Goal: Transaction & Acquisition: Purchase product/service

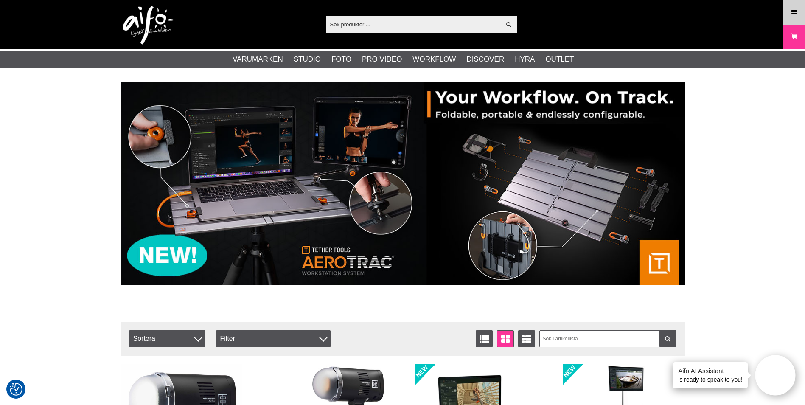
click at [790, 11] on link "Meny" at bounding box center [794, 12] width 21 height 20
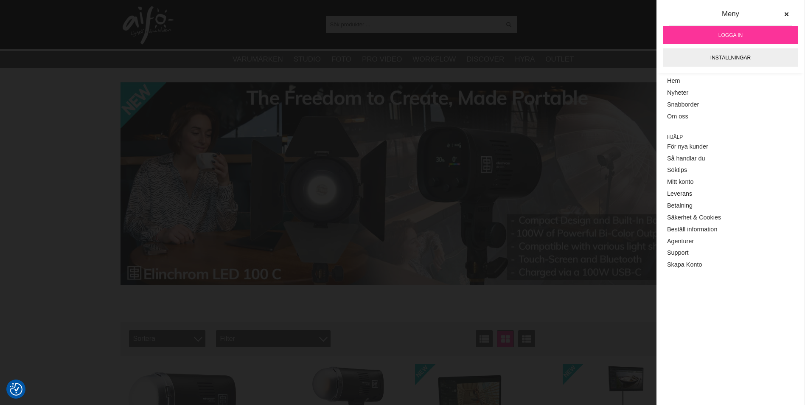
click at [755, 34] on link "Logga in" at bounding box center [730, 35] width 135 height 18
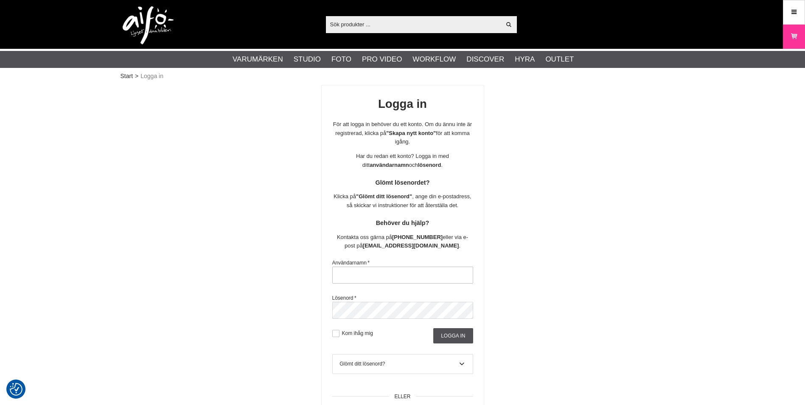
click at [430, 272] on input "text" at bounding box center [402, 275] width 141 height 17
click at [405, 272] on input "text" at bounding box center [402, 275] width 141 height 17
paste input "sajber"
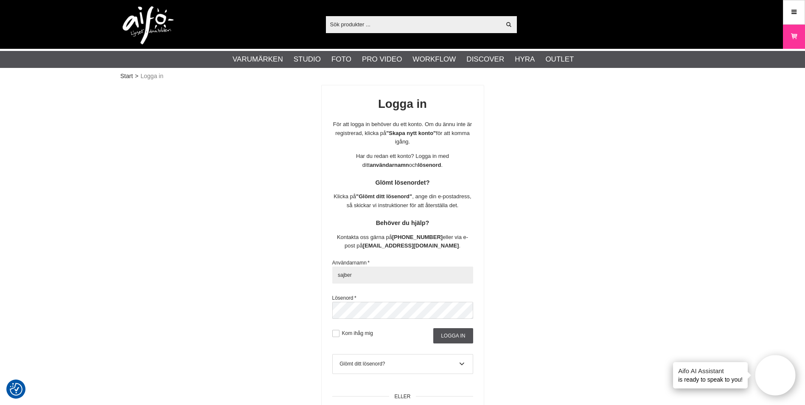
type input "sajber"
click at [455, 335] on input "Logga in" at bounding box center [453, 335] width 39 height 15
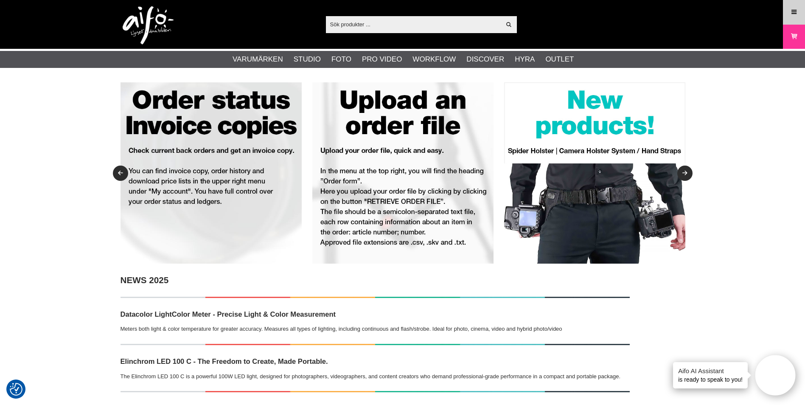
click at [797, 8] on icon at bounding box center [795, 12] width 8 height 9
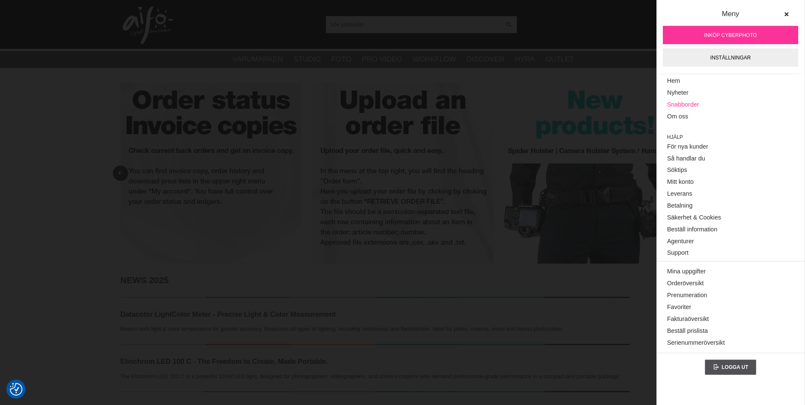
click at [684, 105] on link "Snabborder" at bounding box center [730, 105] width 127 height 12
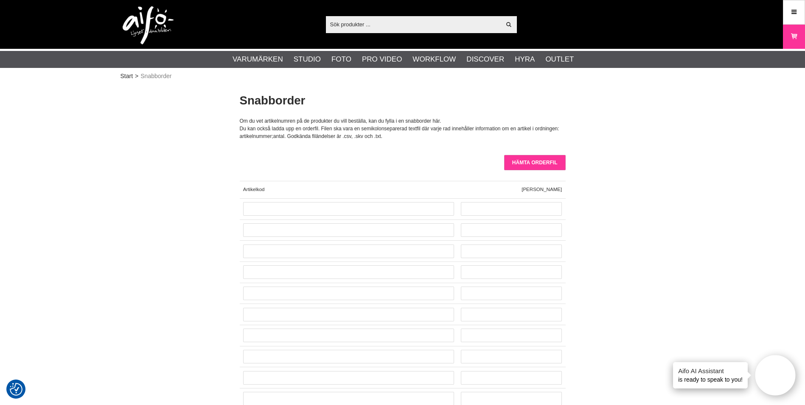
click at [535, 165] on input "Hämta orderfil" at bounding box center [535, 162] width 62 height 15
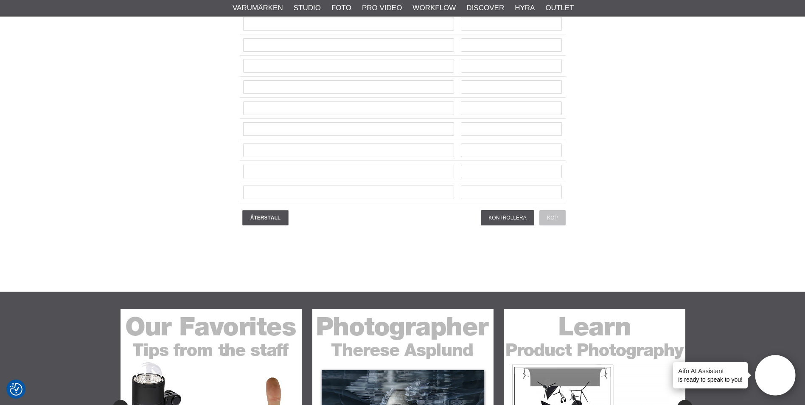
scroll to position [2060, 0]
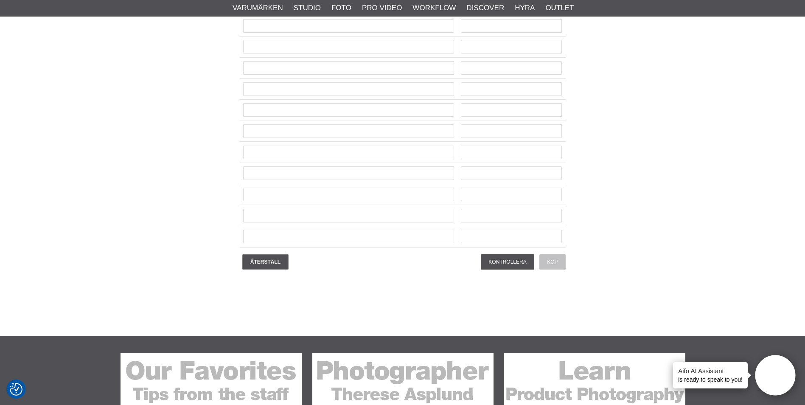
drag, startPoint x: 650, startPoint y: 273, endPoint x: 650, endPoint y: 248, distance: 24.6
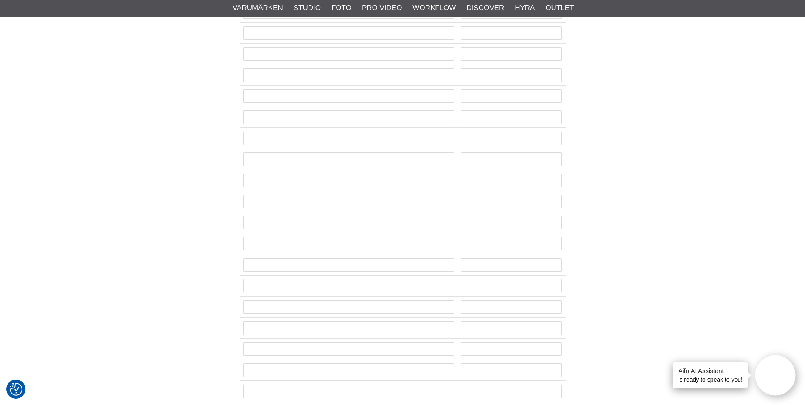
scroll to position [0, 0]
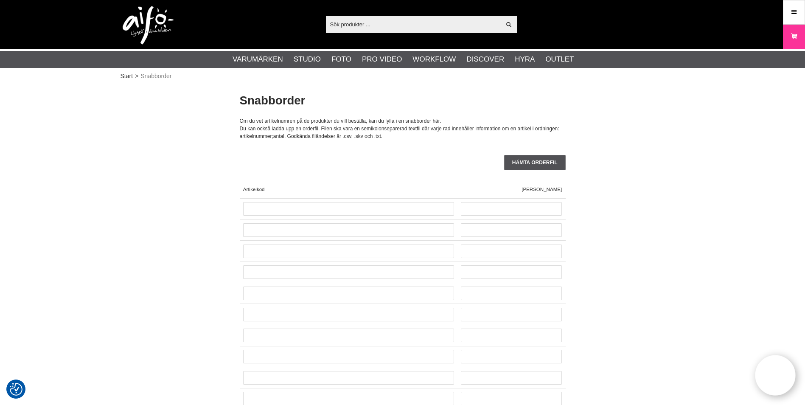
click at [530, 161] on input "Hämta orderfil" at bounding box center [535, 162] width 62 height 15
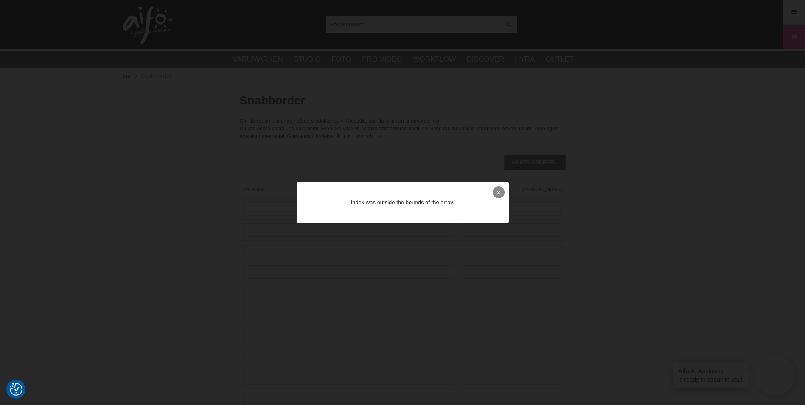
click at [496, 193] on link at bounding box center [499, 192] width 12 height 12
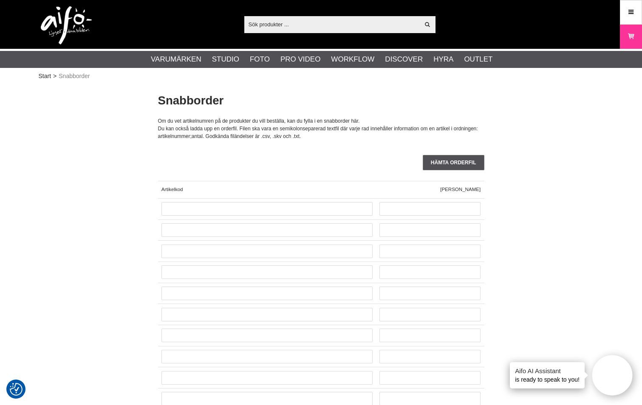
drag, startPoint x: 518, startPoint y: 167, endPoint x: 498, endPoint y: 167, distance: 20.0
click at [467, 162] on input "Hämta orderfil" at bounding box center [453, 162] width 62 height 15
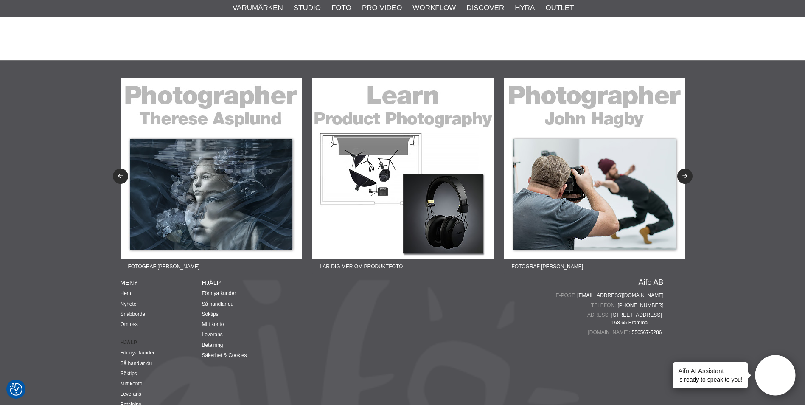
scroll to position [2165, 0]
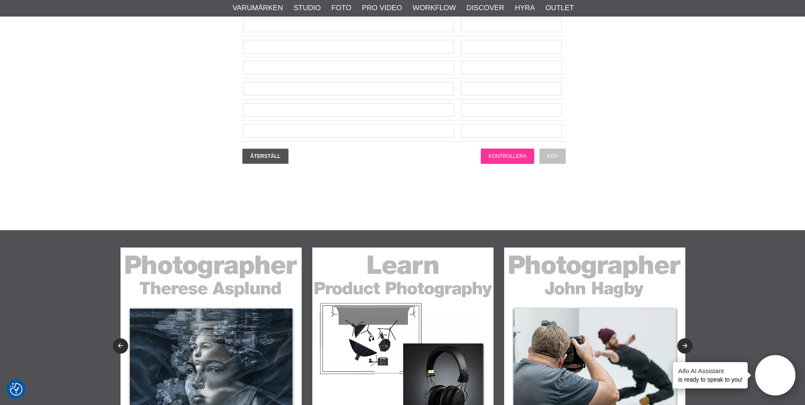
click at [497, 154] on input "Kontrollera" at bounding box center [507, 156] width 53 height 15
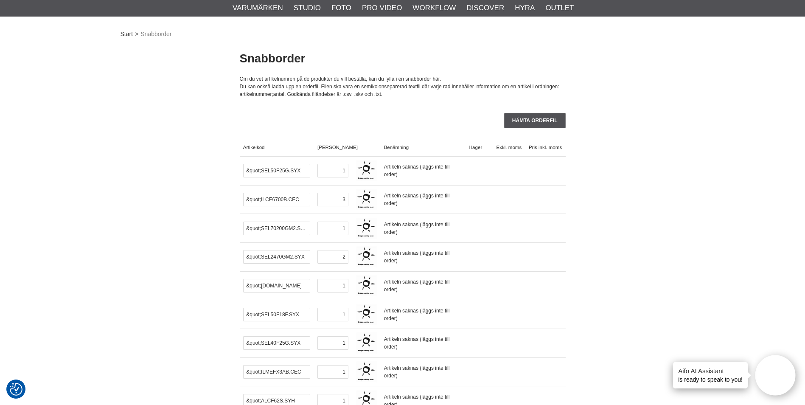
scroll to position [0, 0]
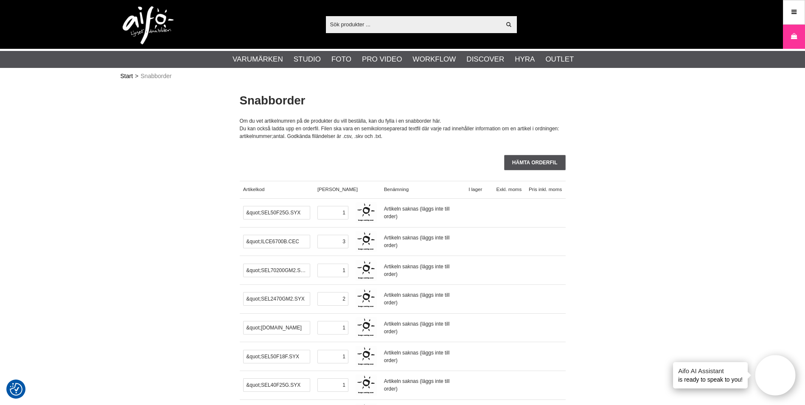
click at [127, 79] on link "Start" at bounding box center [127, 76] width 13 height 9
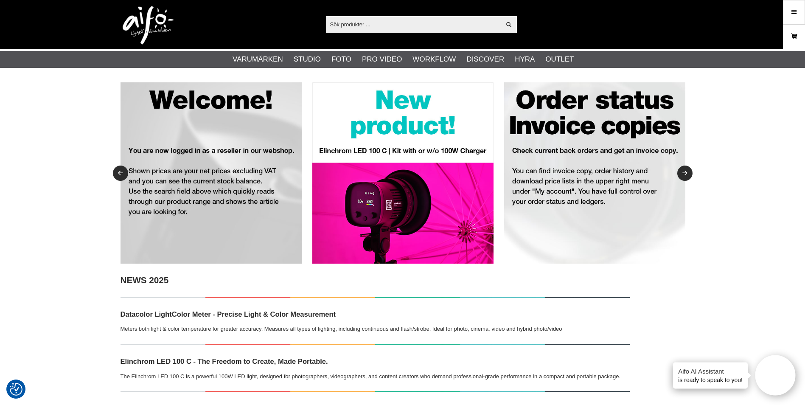
click at [801, 35] on link "Varukorg" at bounding box center [794, 37] width 21 height 20
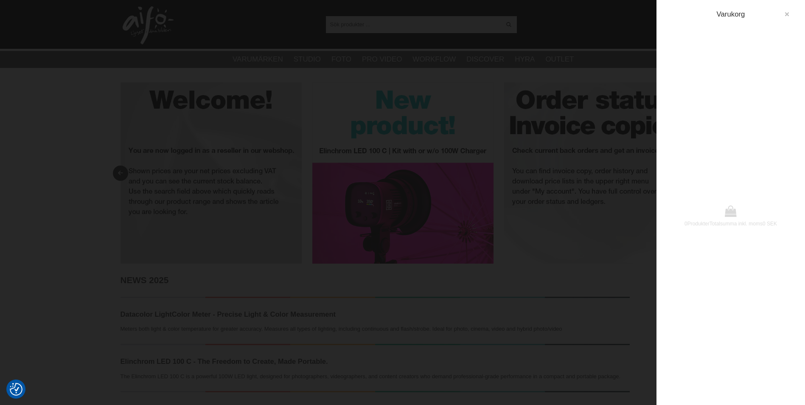
click at [787, 10] on button "button" at bounding box center [787, 14] width 15 height 15
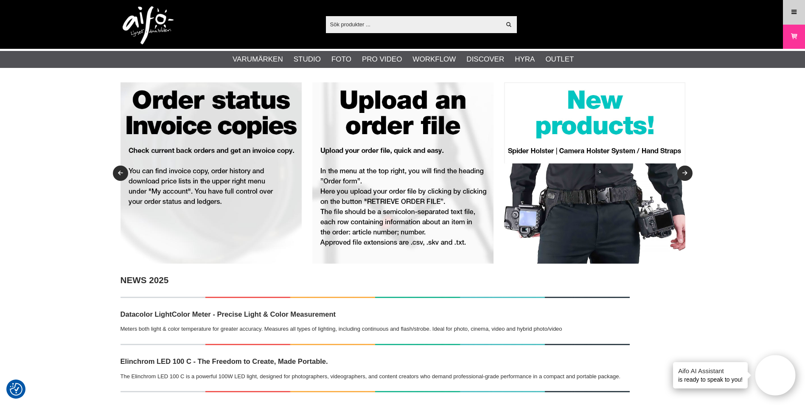
click at [789, 11] on link "Meny" at bounding box center [794, 12] width 21 height 20
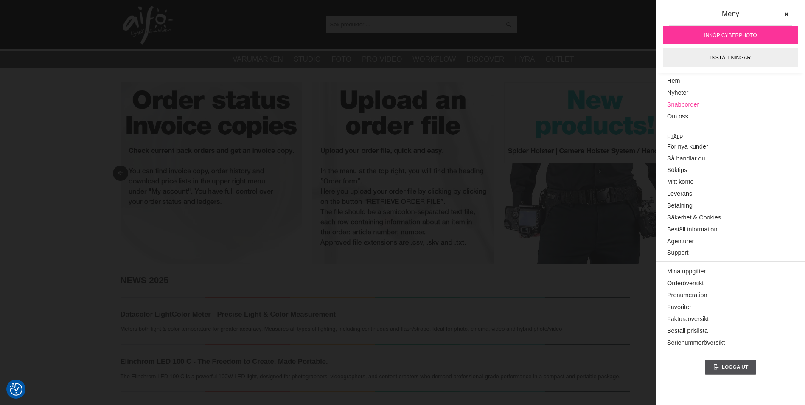
click at [677, 100] on link "Snabborder" at bounding box center [730, 105] width 127 height 12
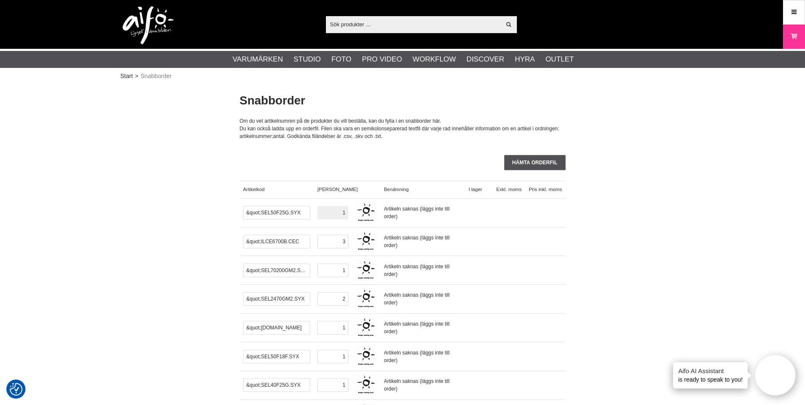
drag, startPoint x: 341, startPoint y: 210, endPoint x: 350, endPoint y: 212, distance: 9.1
click at [350, 212] on div "1" at bounding box center [333, 213] width 38 height 29
type input "0"
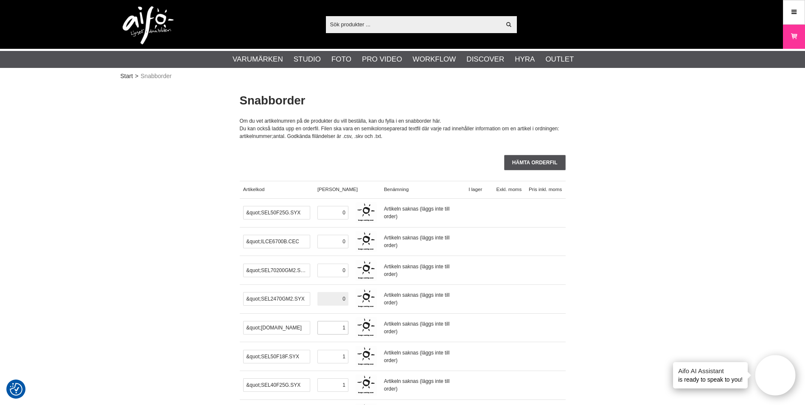
type input "0"
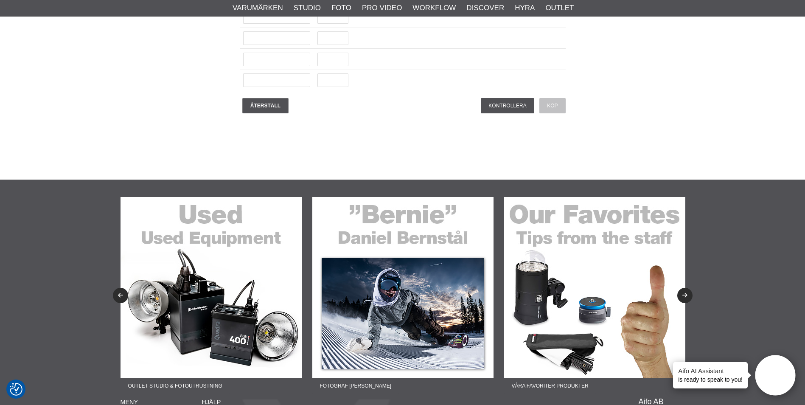
scroll to position [2293, 0]
type input "0"
click at [249, 105] on input "Återställ" at bounding box center [265, 105] width 46 height 15
